Goal: Transaction & Acquisition: Subscribe to service/newsletter

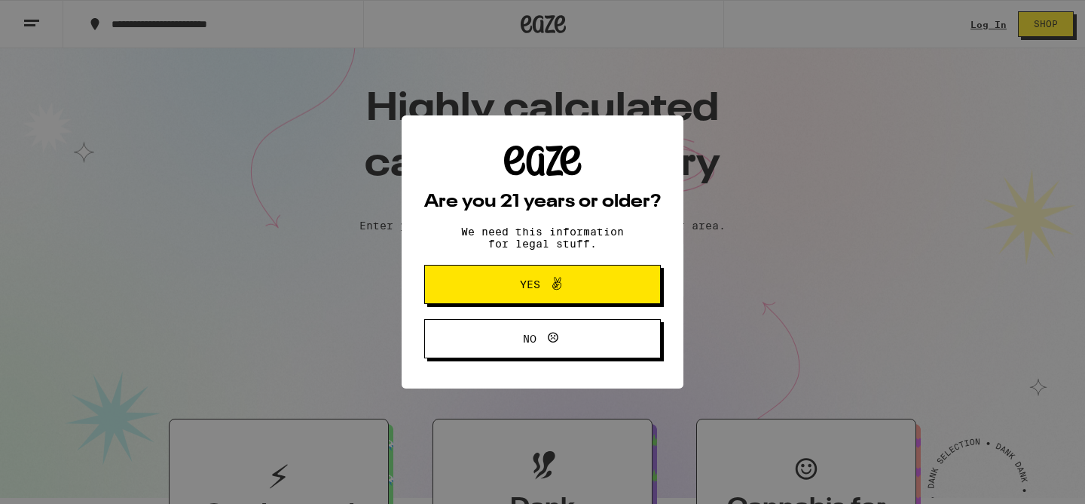
click at [629, 288] on button "Yes" at bounding box center [542, 284] width 237 height 39
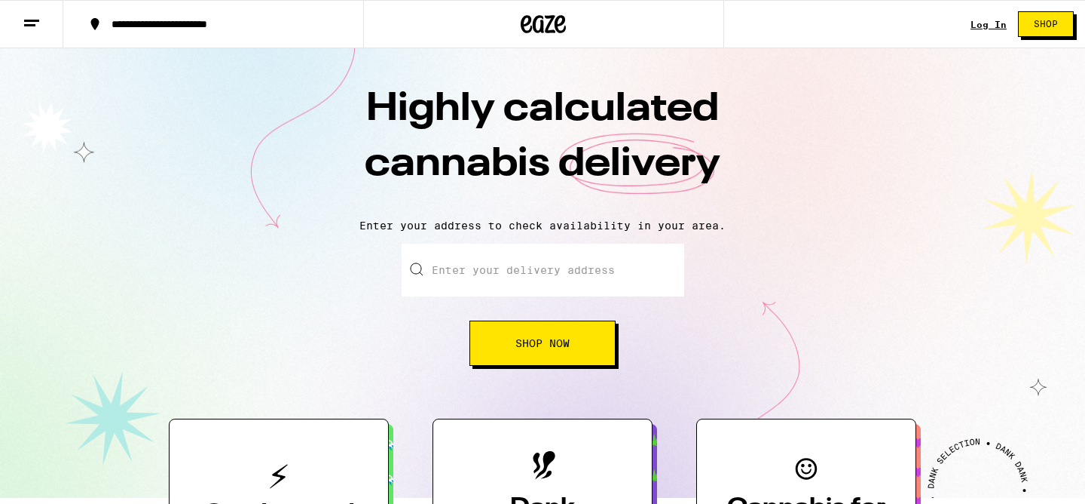
click at [992, 26] on link "Log In" at bounding box center [989, 25] width 36 height 10
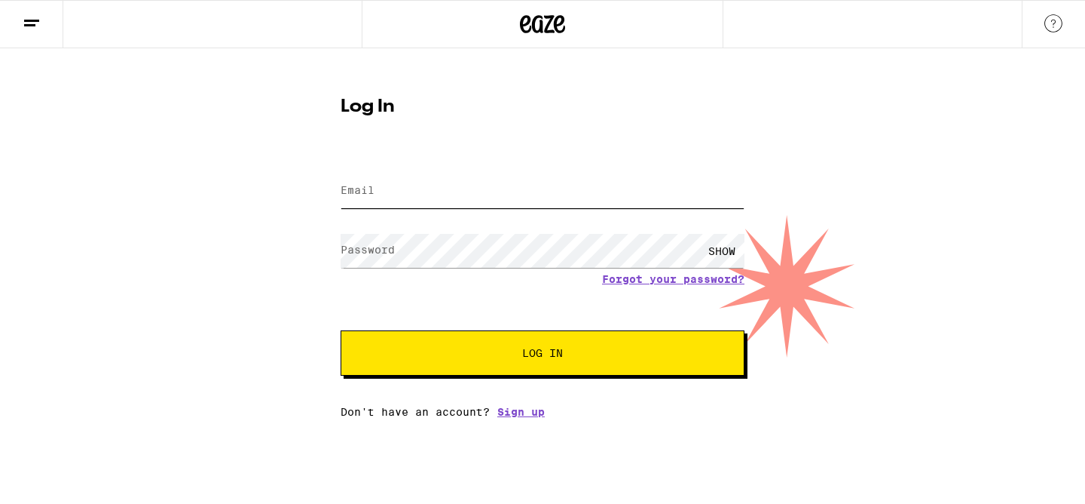
click at [676, 189] on input "Email" at bounding box center [543, 191] width 404 height 34
type input "[EMAIL_ADDRESS][DOMAIN_NAME]"
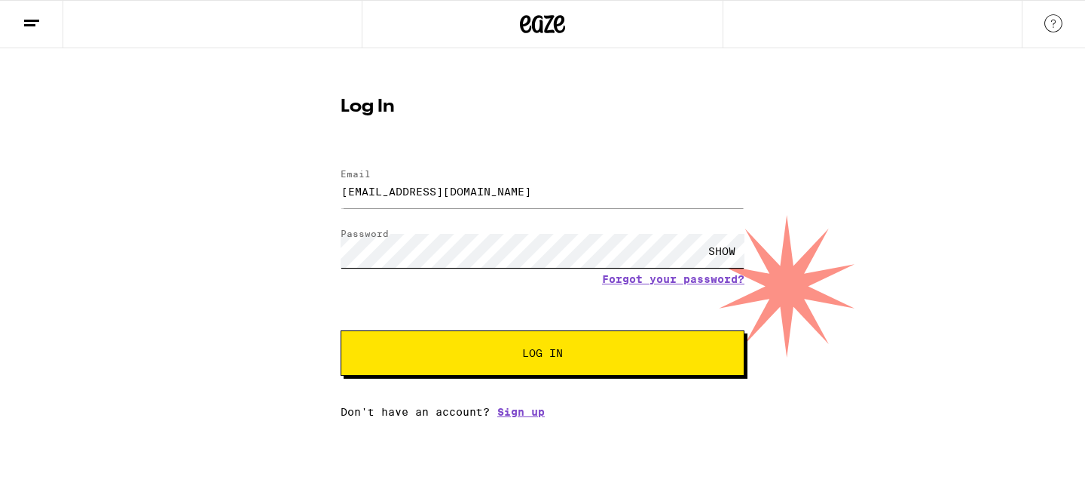
click at [341, 330] on button "Log In" at bounding box center [543, 352] width 404 height 45
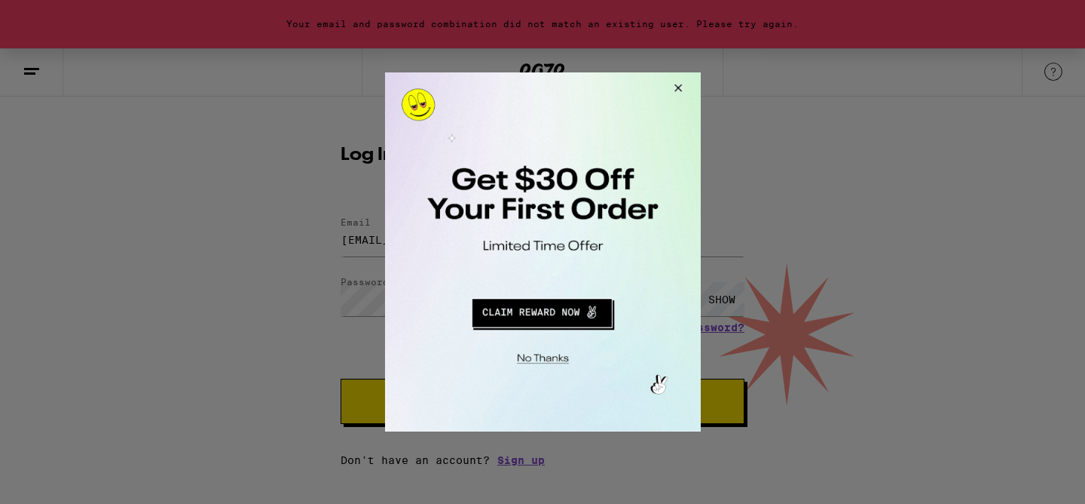
click at [572, 321] on button "Redirect to URL" at bounding box center [541, 310] width 262 height 36
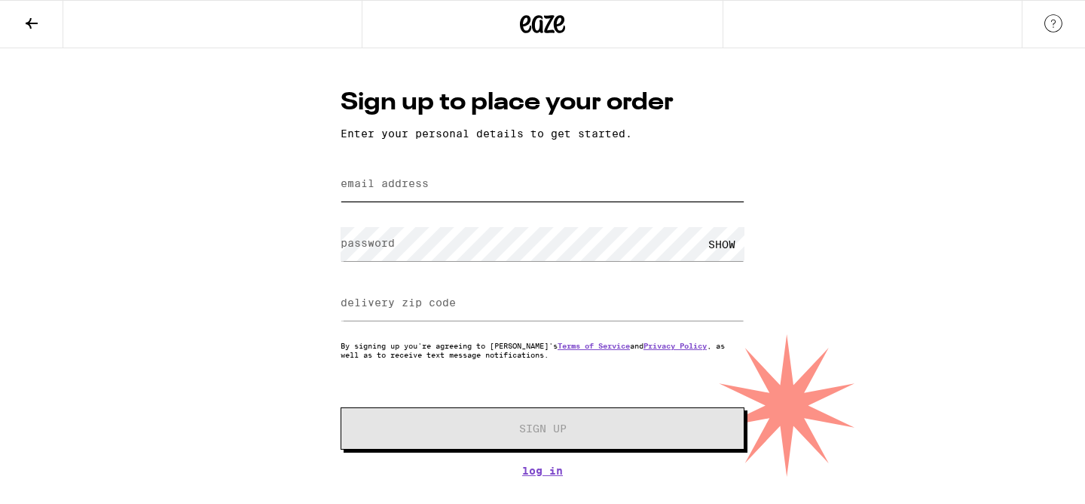
click at [544, 189] on input "email address" at bounding box center [543, 184] width 404 height 34
type input "more1516@protonmail.com"
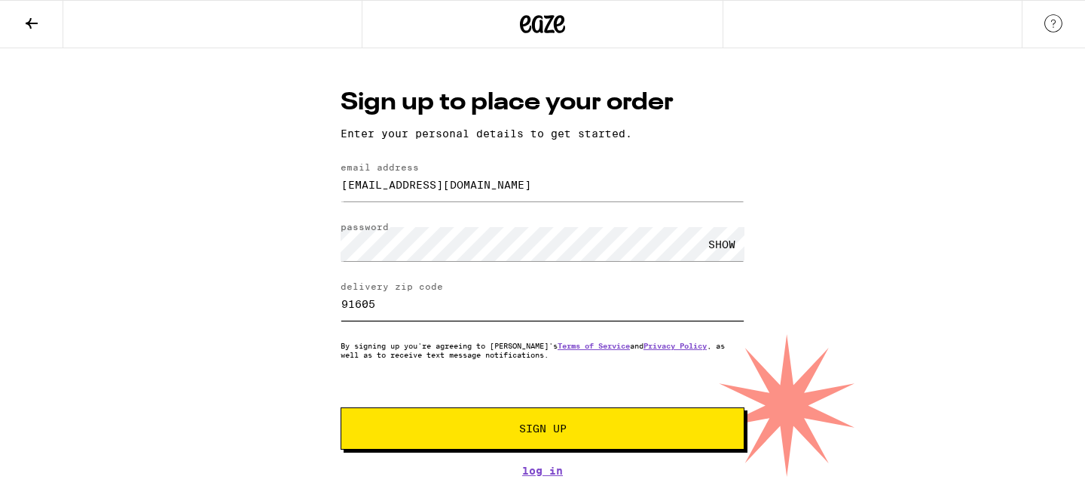
type input "91605"
click at [540, 432] on span "Sign Up" at bounding box center [542, 428] width 47 height 11
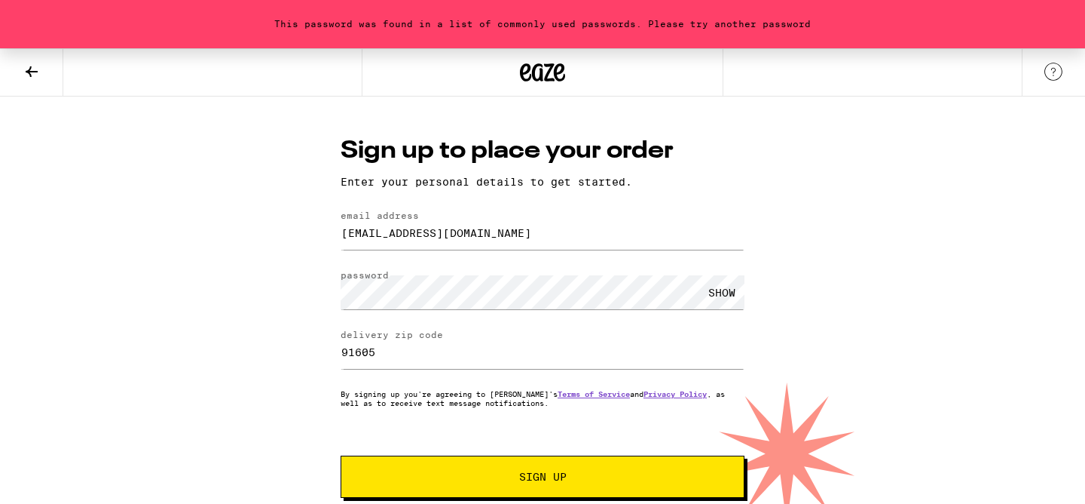
click at [522, 492] on button "Sign Up" at bounding box center [543, 476] width 404 height 42
click at [730, 292] on div "SHOW" at bounding box center [722, 292] width 45 height 34
click at [648, 473] on span "Sign Up" at bounding box center [543, 476] width 300 height 11
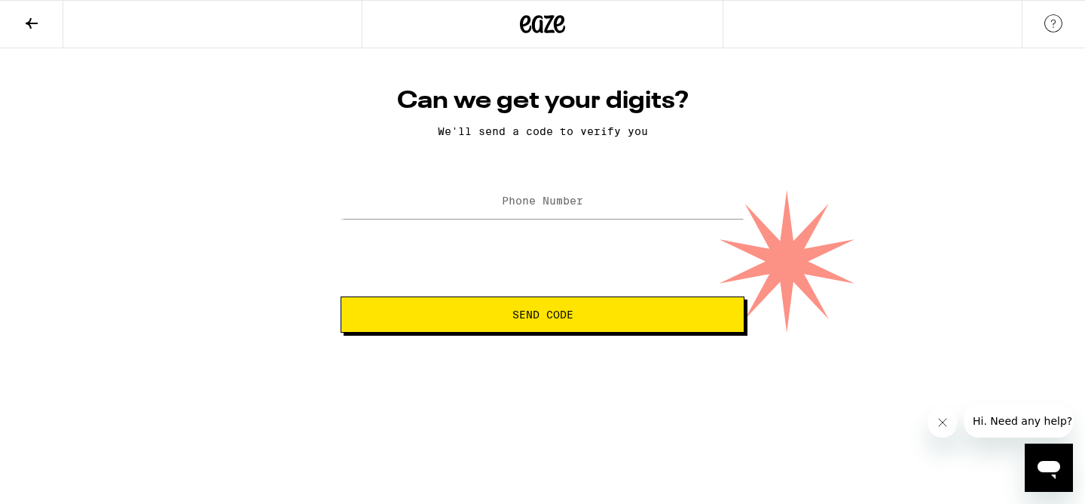
click at [571, 204] on label "Phone Number" at bounding box center [542, 200] width 81 height 12
type input "(424) 229-0724"
click at [599, 311] on span "Send Code" at bounding box center [543, 314] width 378 height 11
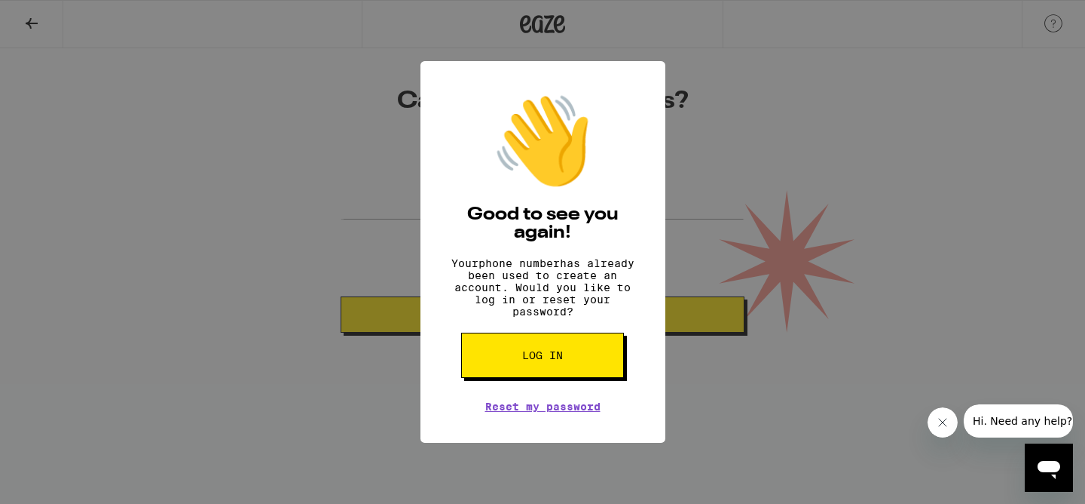
click at [608, 368] on button "Log in" at bounding box center [542, 354] width 163 height 45
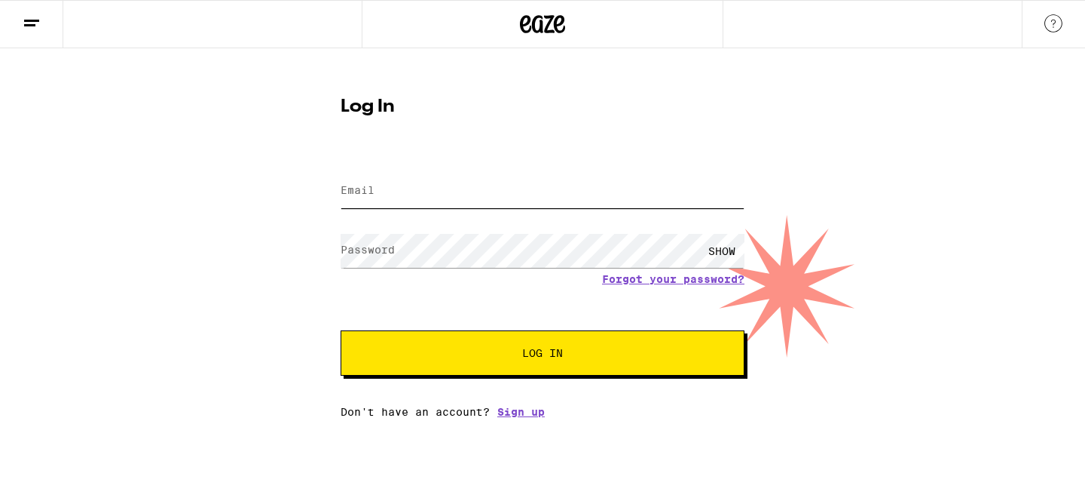
click at [606, 205] on input "Email" at bounding box center [543, 191] width 404 height 34
click at [585, 194] on input "Email" at bounding box center [543, 191] width 404 height 34
type input "magallanesdaisy89@gmail.com"
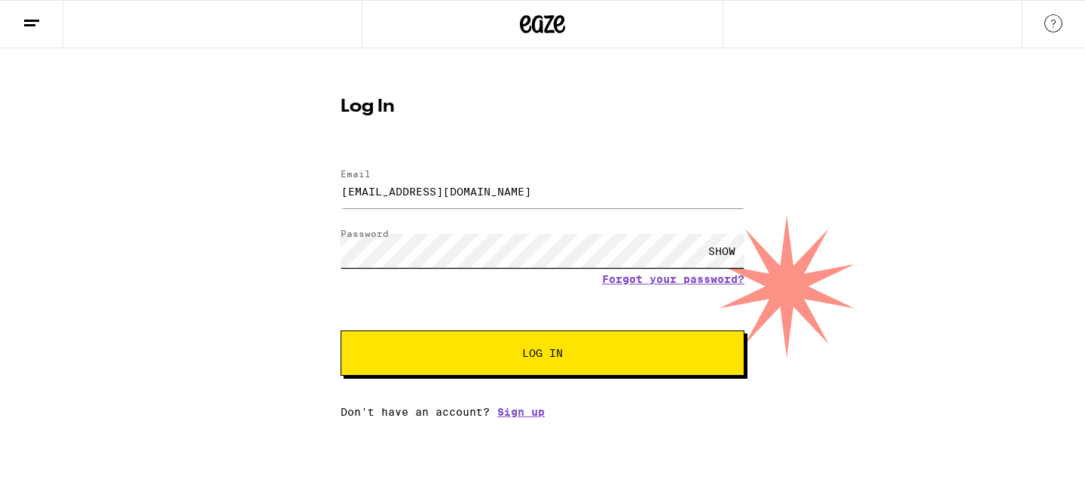
click at [341, 330] on button "Log In" at bounding box center [543, 352] width 404 height 45
